Goal: Task Accomplishment & Management: Use online tool/utility

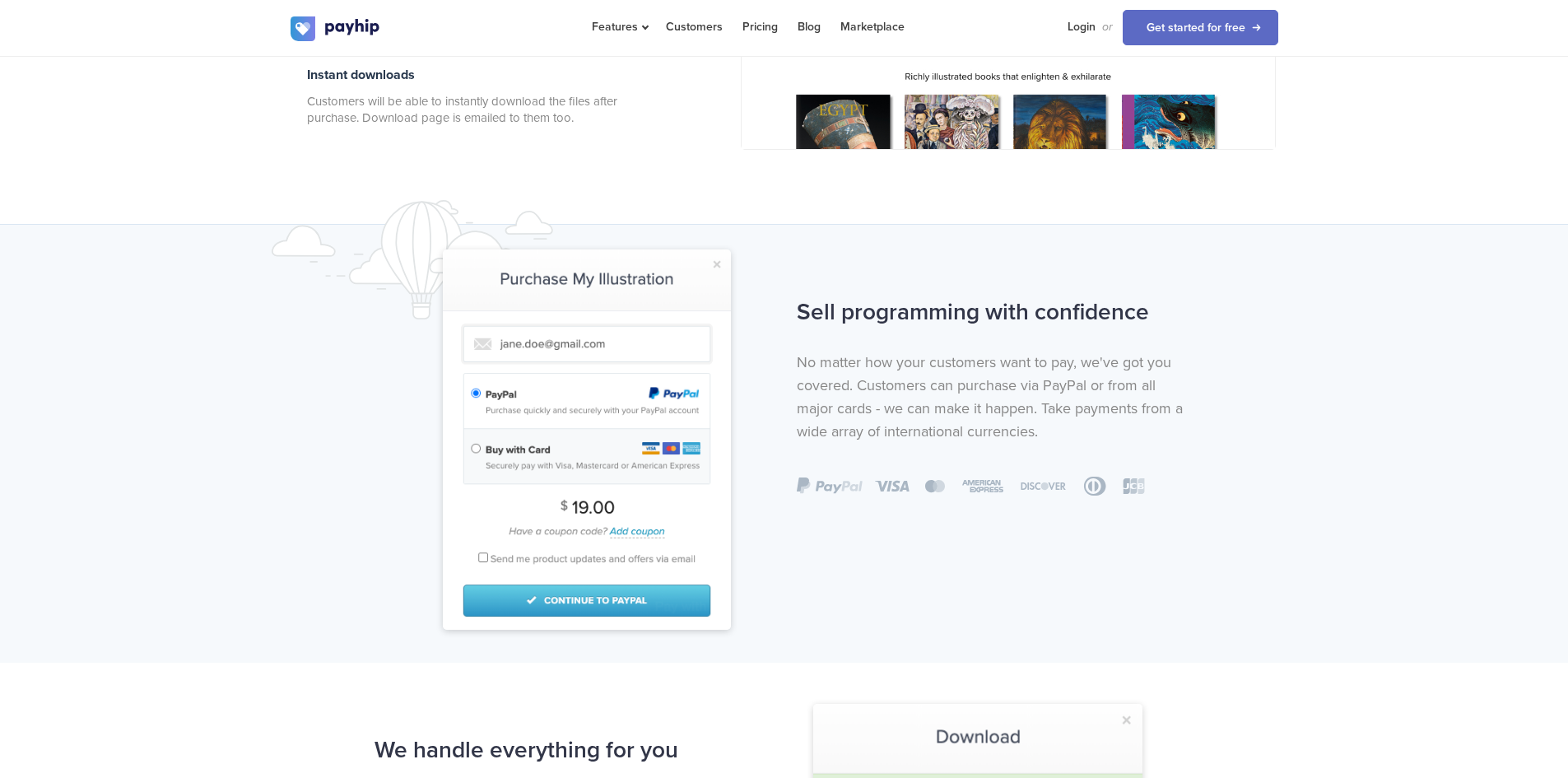
scroll to position [1153, 0]
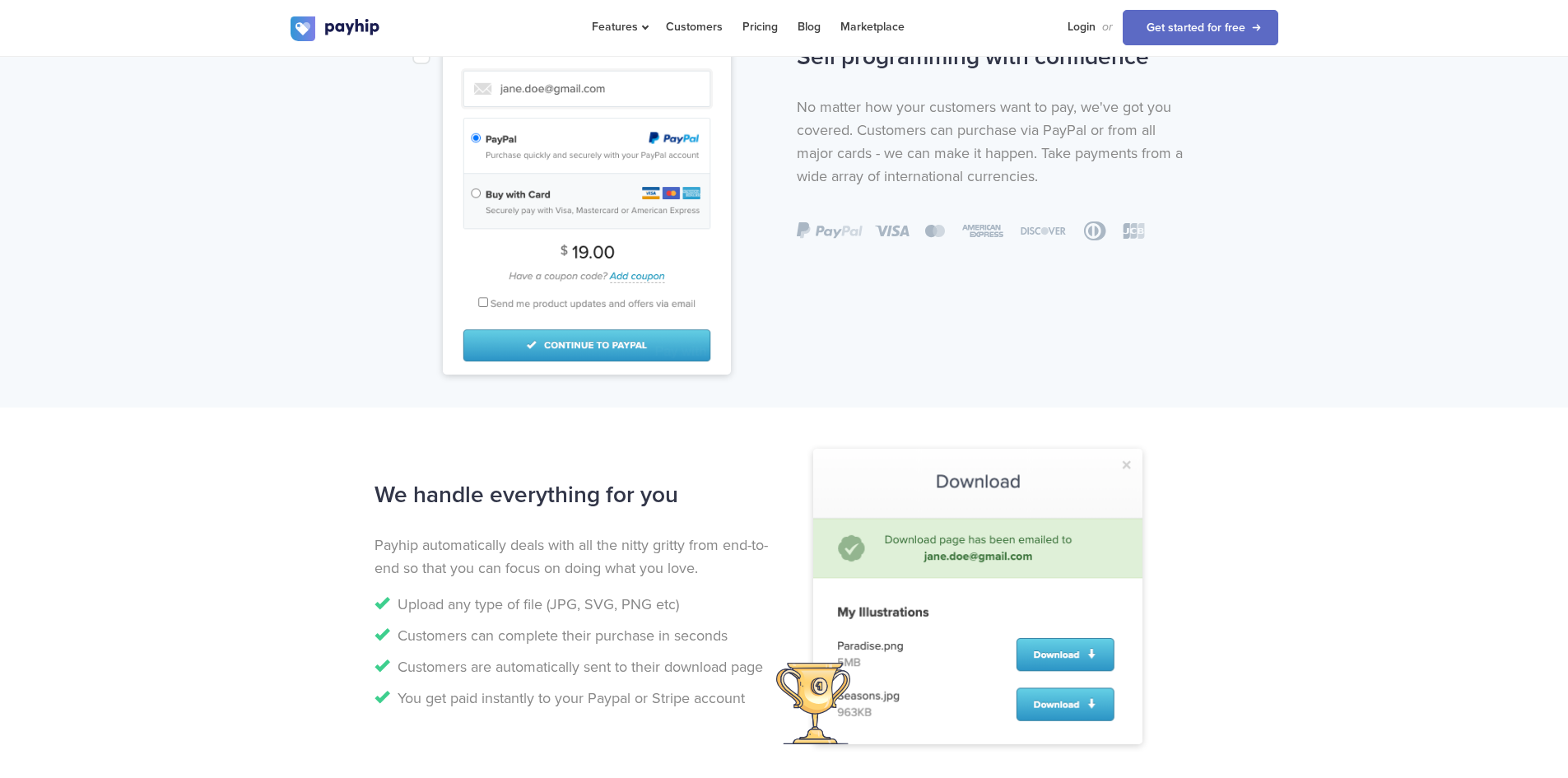
drag, startPoint x: 380, startPoint y: 603, endPoint x: 714, endPoint y: 614, distance: 334.2
click at [714, 614] on li "Upload any type of file (JPG, SVG, PNG etc)" at bounding box center [573, 604] width 397 height 23
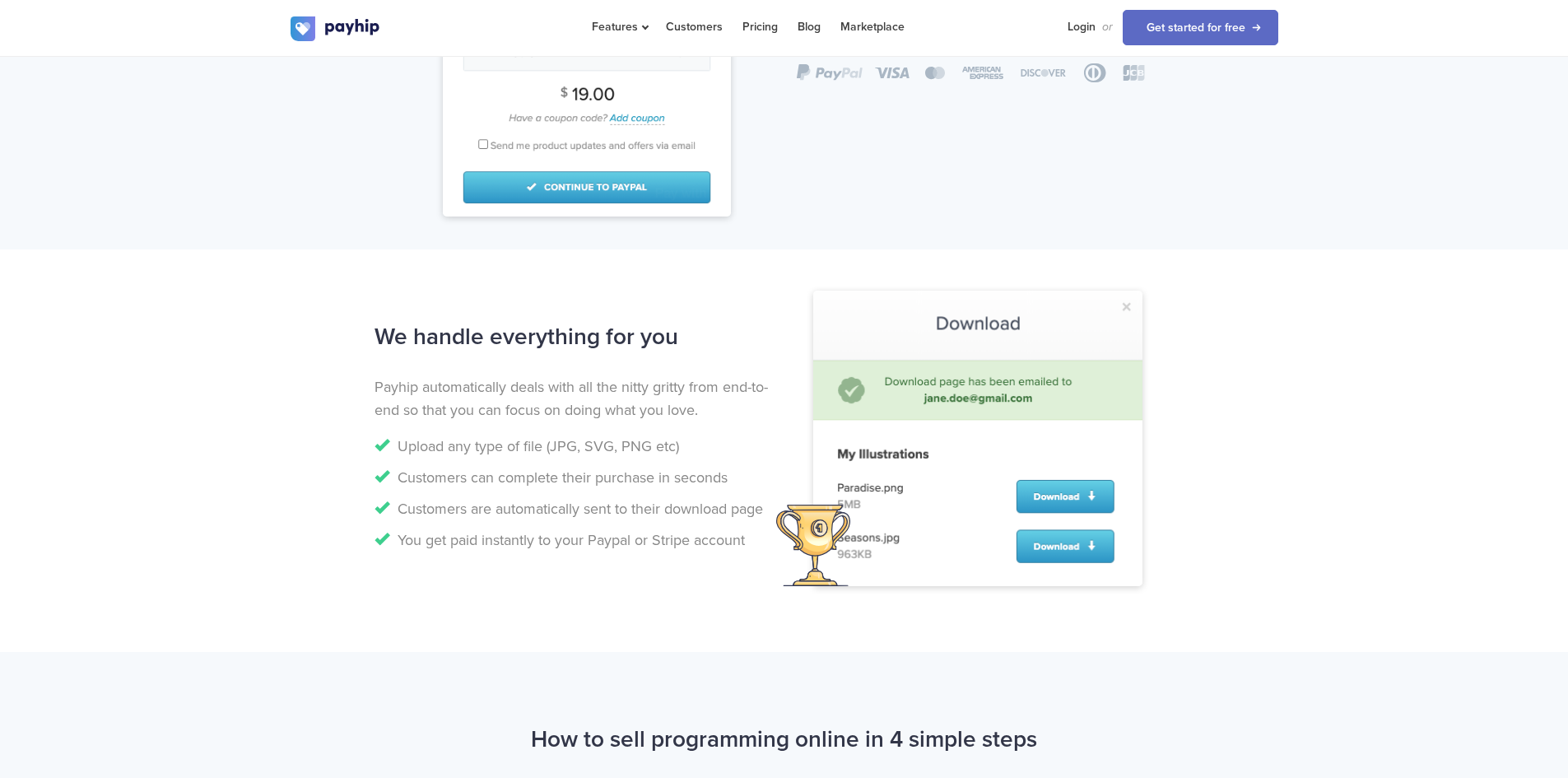
scroll to position [1317, 0]
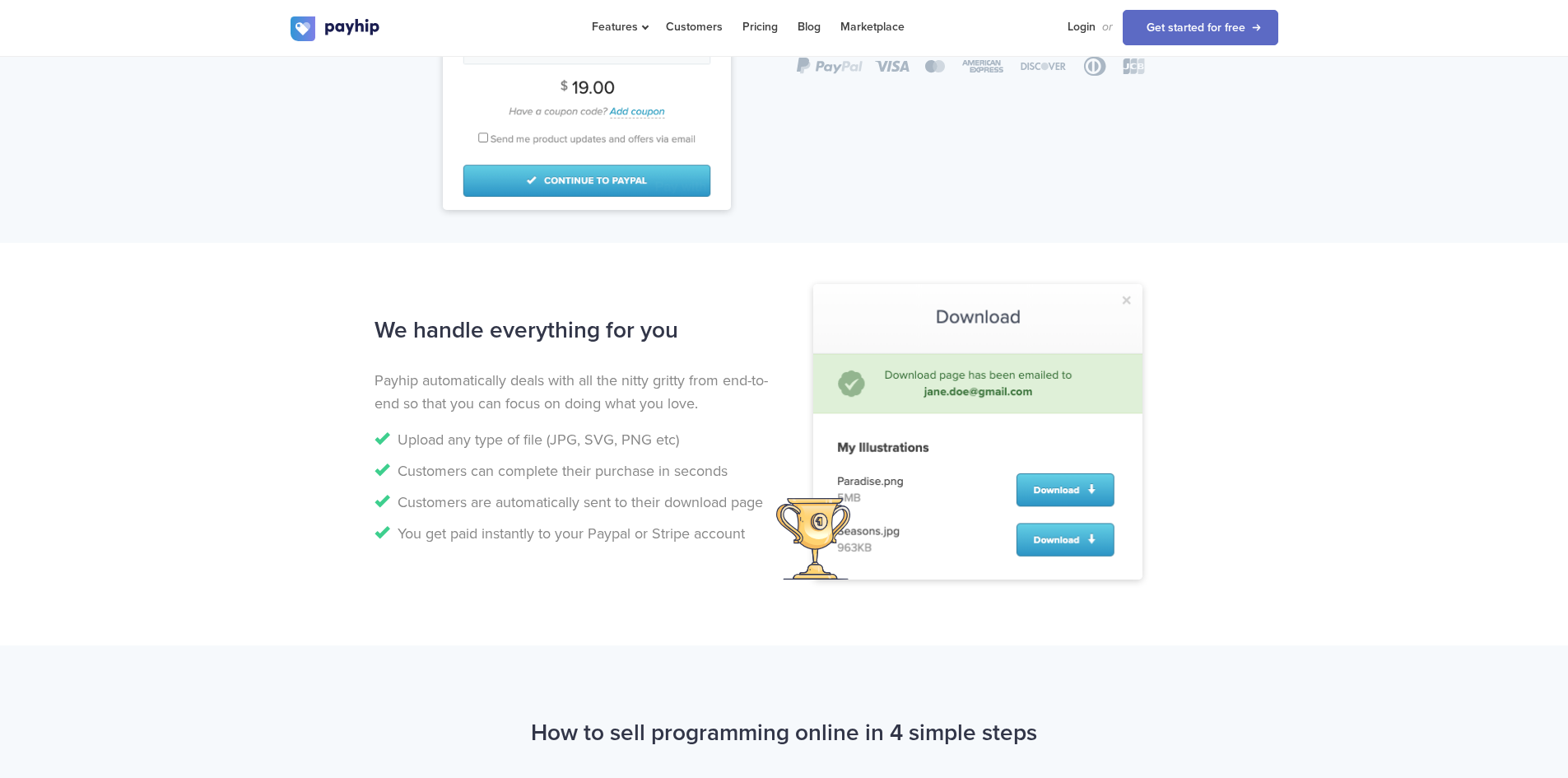
drag, startPoint x: 414, startPoint y: 470, endPoint x: 740, endPoint y: 464, distance: 326.1
click at [740, 464] on li "Customers can complete their purchase in seconds" at bounding box center [573, 471] width 397 height 23
drag, startPoint x: 418, startPoint y: 499, endPoint x: 763, endPoint y: 493, distance: 345.1
click at [771, 496] on li "Customers are automatically sent to their download page" at bounding box center [573, 502] width 397 height 23
drag, startPoint x: 407, startPoint y: 533, endPoint x: 755, endPoint y: 536, distance: 348.0
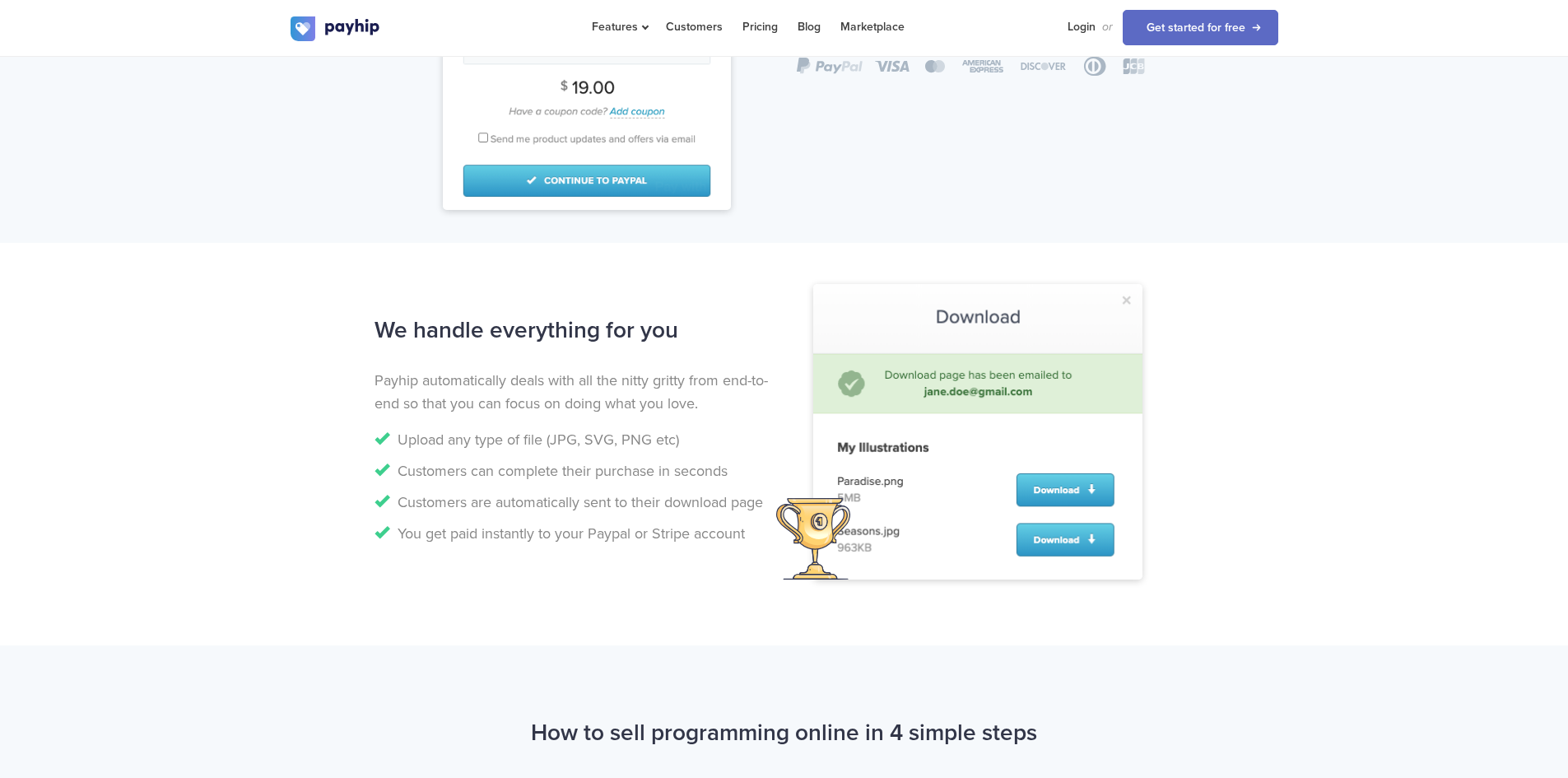
click at [755, 536] on li "You get paid instantly to your Paypal or Stripe account" at bounding box center [573, 533] width 397 height 23
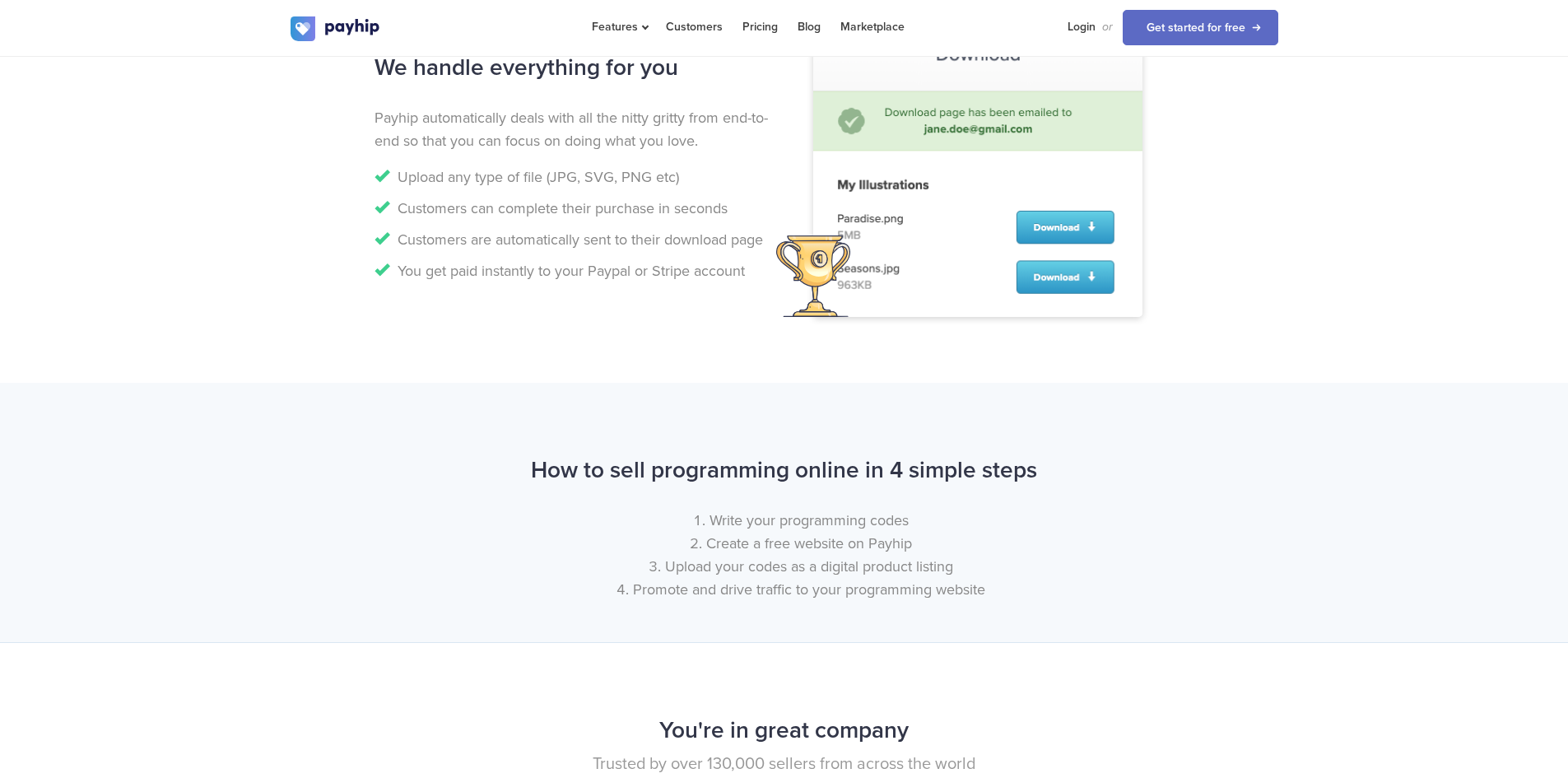
scroll to position [1728, 0]
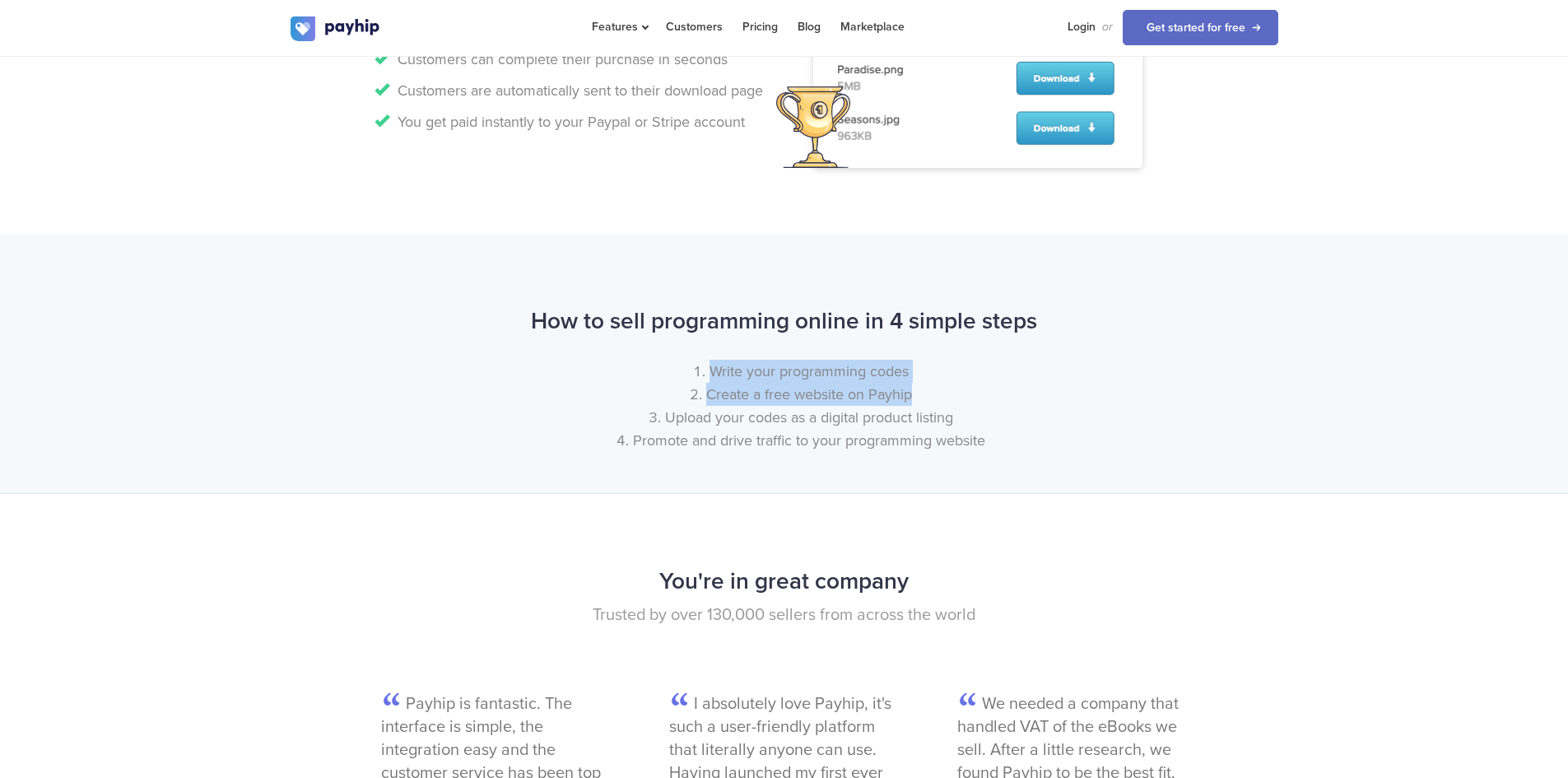
drag, startPoint x: 719, startPoint y: 372, endPoint x: 953, endPoint y: 393, distance: 234.9
click at [938, 393] on ol "Write your programming codes Create a free website on Payhip Upload your codes …" at bounding box center [784, 405] width 988 height 92
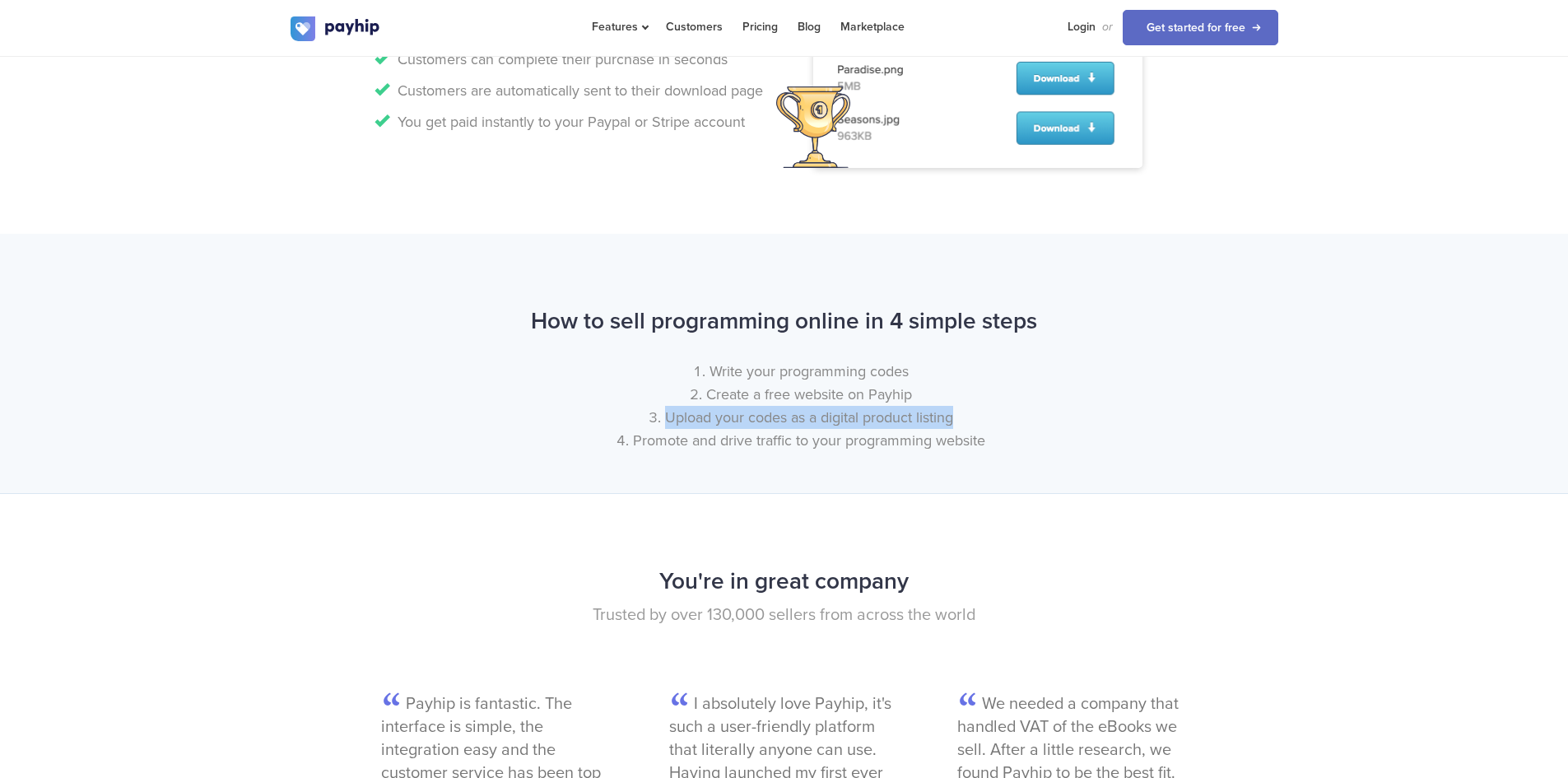
drag, startPoint x: 666, startPoint y: 416, endPoint x: 959, endPoint y: 420, distance: 293.0
click at [959, 420] on li "Upload your codes as a digital product listing" at bounding box center [801, 418] width 955 height 23
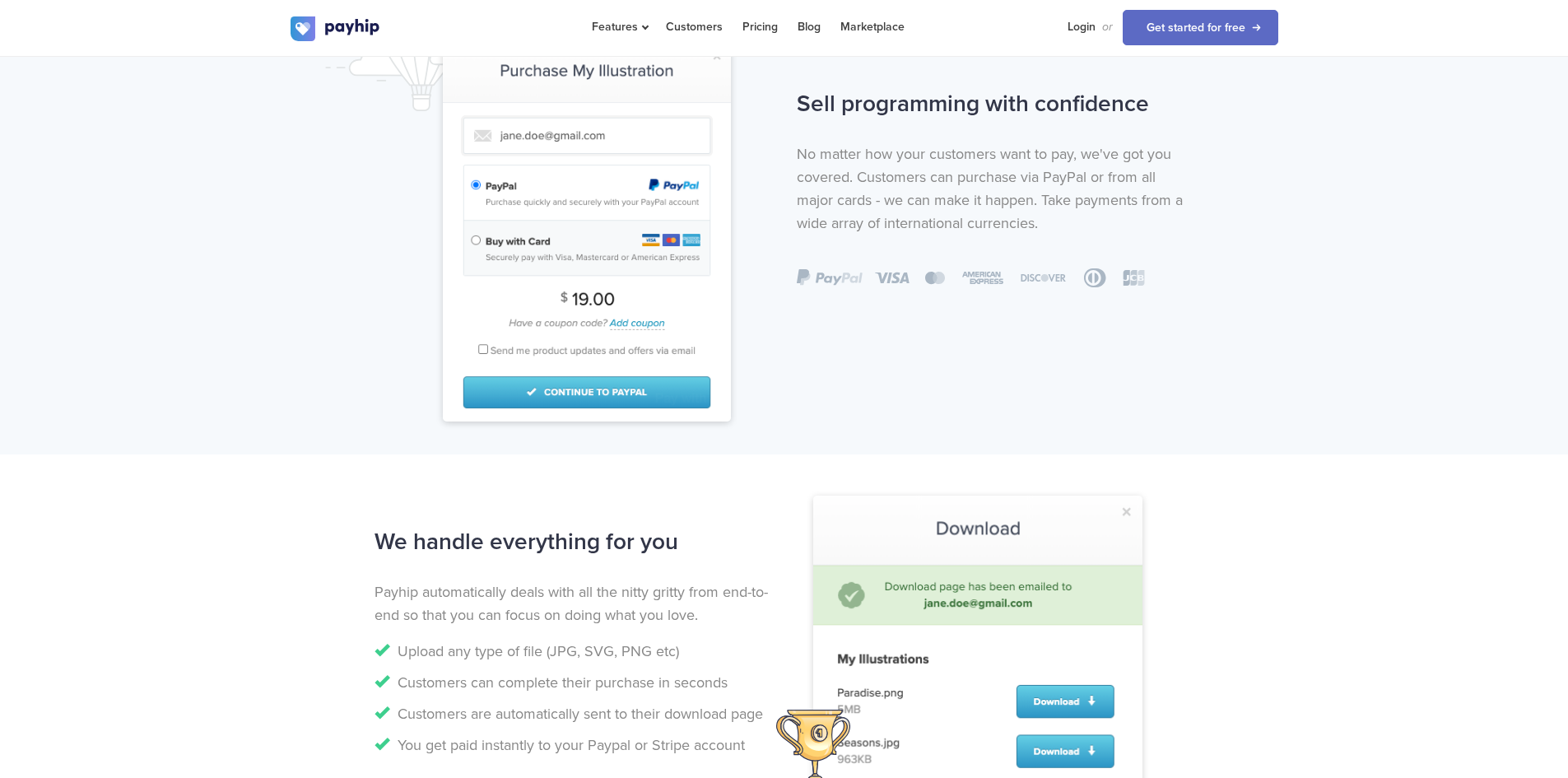
scroll to position [823, 0]
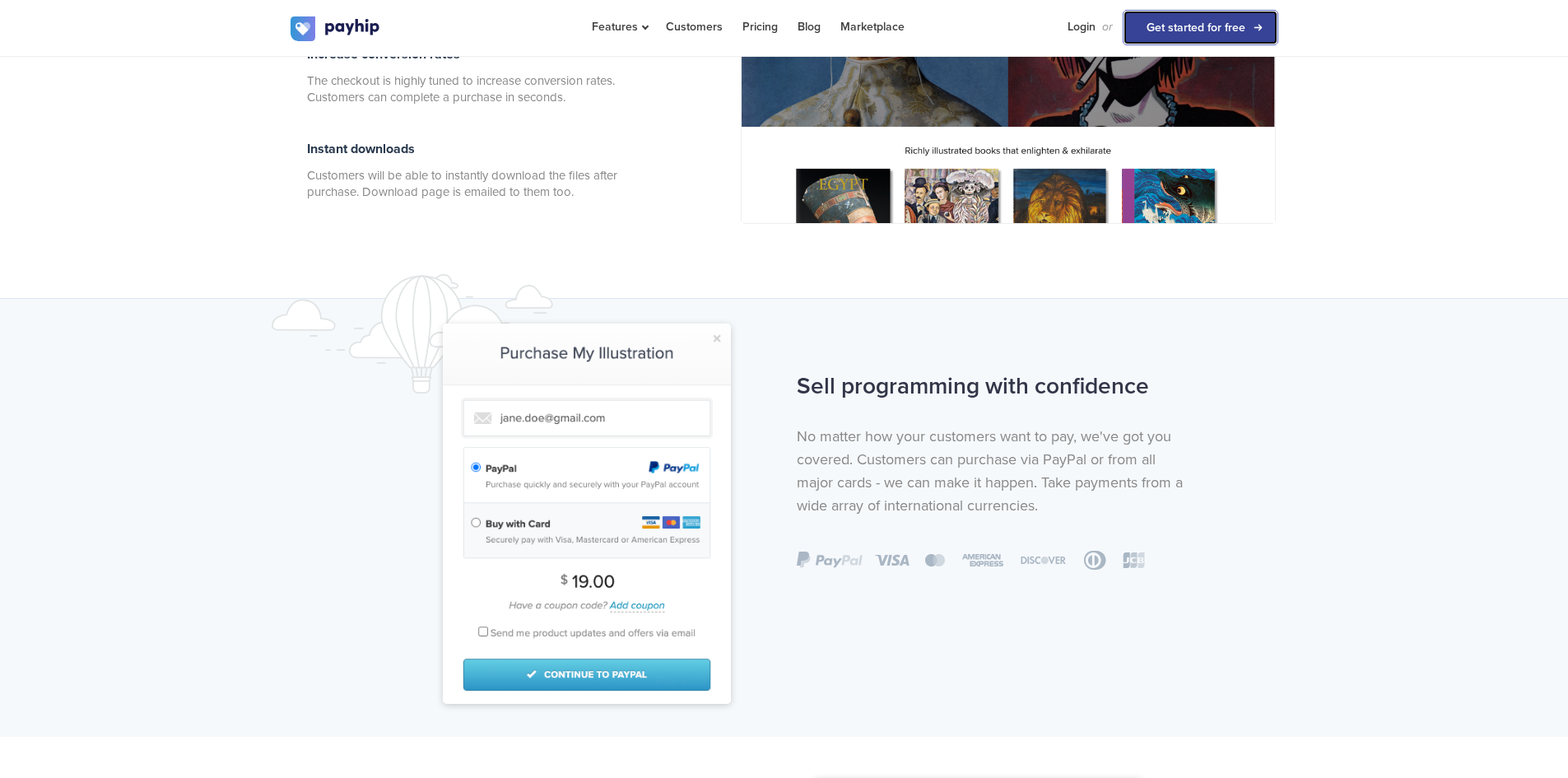
click at [1247, 10] on link "Get started for free" at bounding box center [1200, 27] width 155 height 35
